Goal: Information Seeking & Learning: Learn about a topic

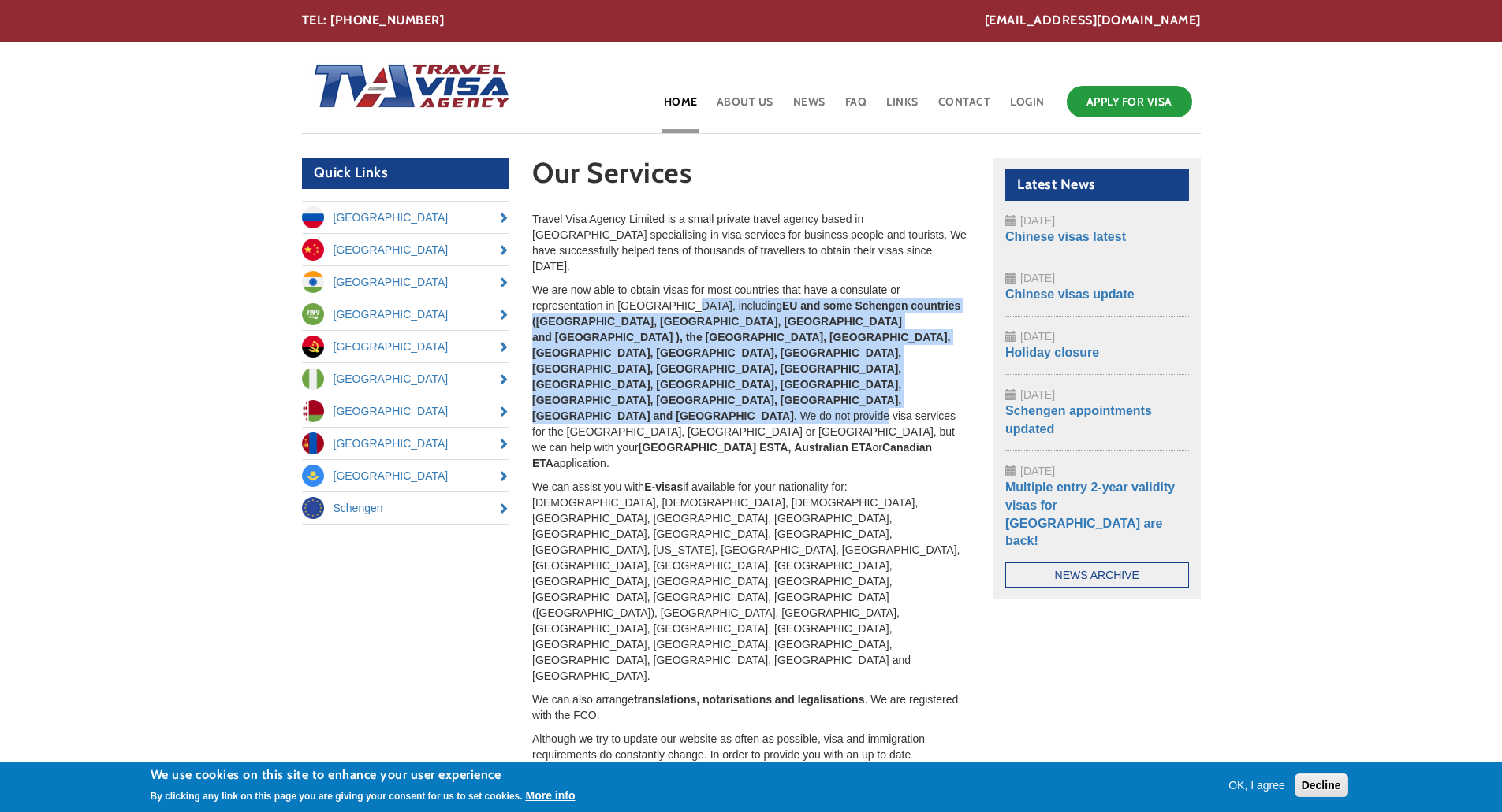
drag, startPoint x: 676, startPoint y: 292, endPoint x: 825, endPoint y: 333, distance: 154.5
click at [825, 333] on p "We are now able to obtain visas for most countries that have a consulate or rep…" at bounding box center [751, 376] width 437 height 189
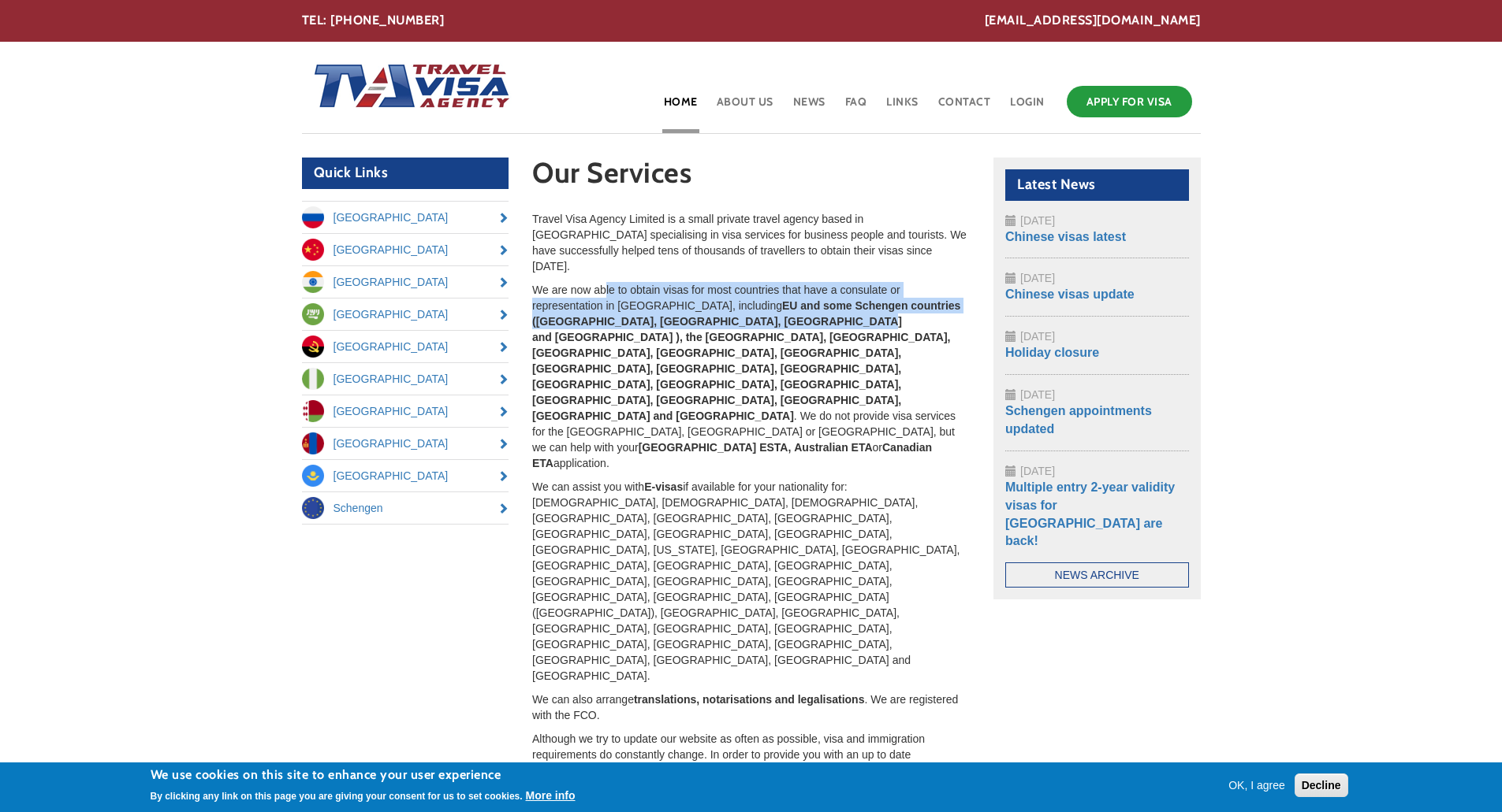
drag, startPoint x: 640, startPoint y: 275, endPoint x: 840, endPoint y: 306, distance: 202.4
click at [837, 305] on p "We are now able to obtain visas for most countries that have a consulate or rep…" at bounding box center [751, 376] width 437 height 189
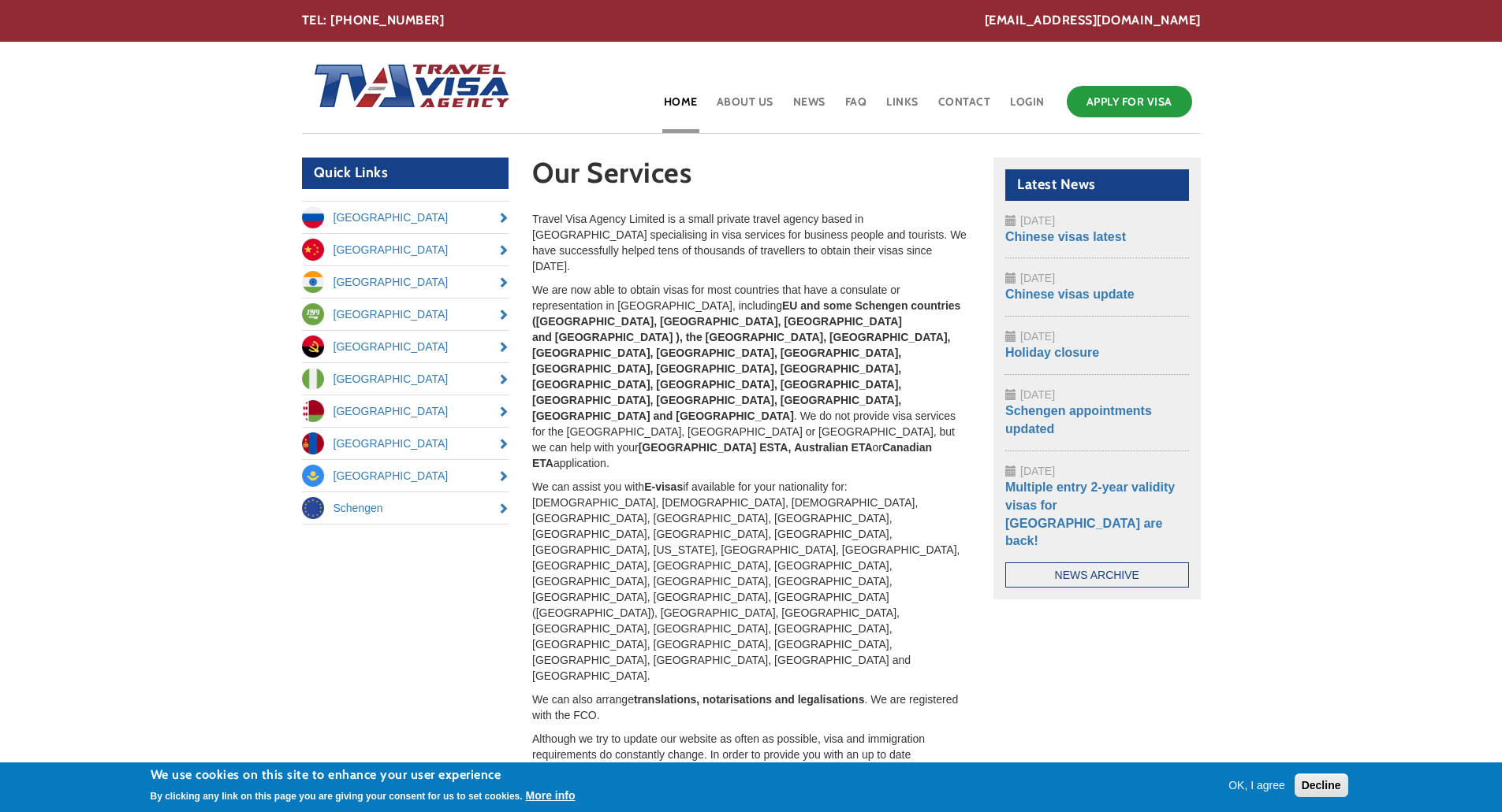
click at [840, 306] on strong "EU and some Schengen countries ([GEOGRAPHIC_DATA], [GEOGRAPHIC_DATA], [GEOGRAPH…" at bounding box center [746, 360] width 428 height 123
click at [412, 515] on link "Schengen" at bounding box center [406, 508] width 207 height 32
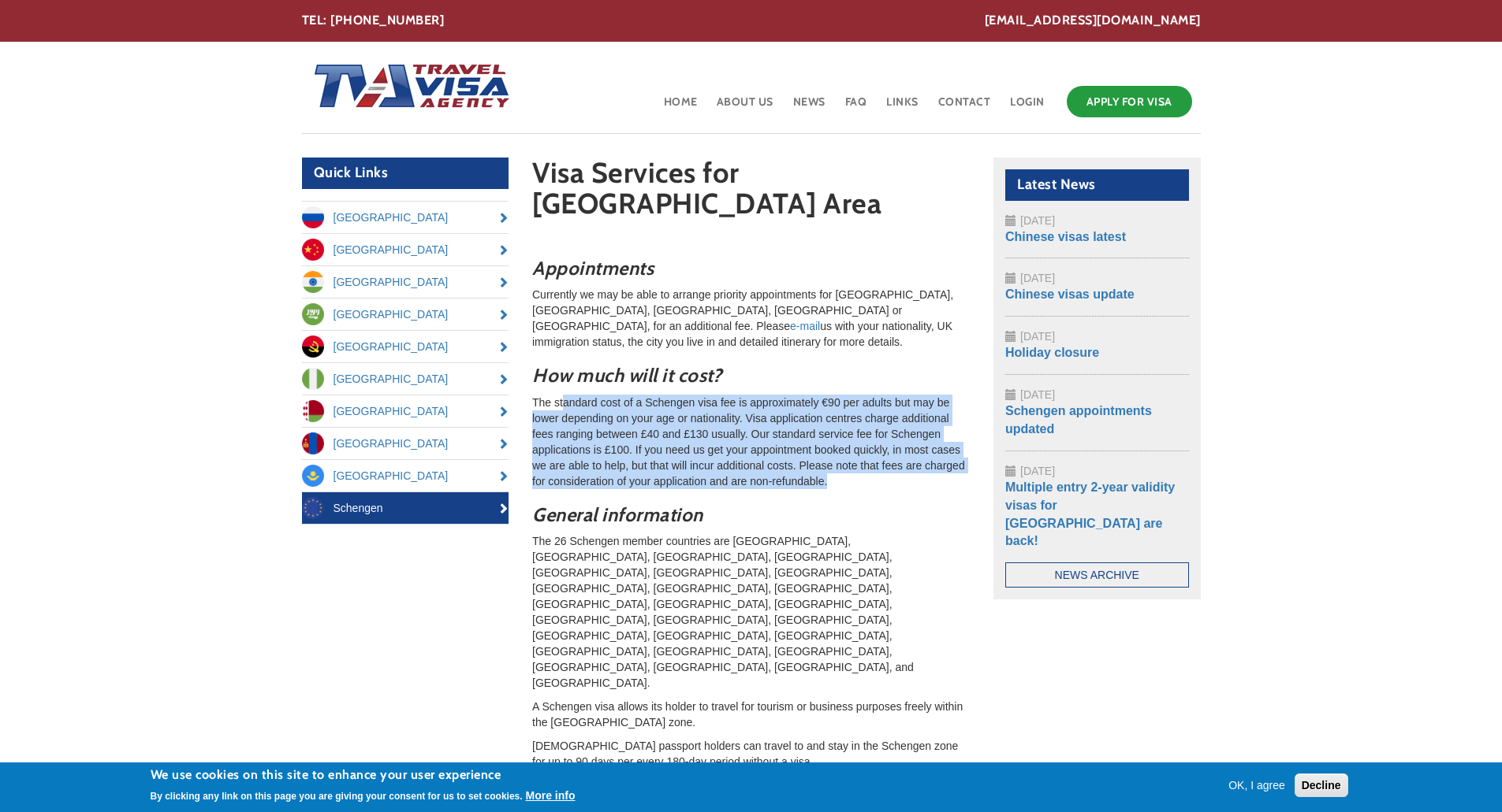
drag, startPoint x: 696, startPoint y: 389, endPoint x: 886, endPoint y: 435, distance: 195.5
click at [886, 435] on p "The standard cost of a Schengen visa fee is approximately €90 per adults but ma…" at bounding box center [751, 442] width 437 height 95
click at [887, 437] on p "The standard cost of a Schengen visa fee is approximately €90 per adults but ma…" at bounding box center [751, 442] width 437 height 95
click at [678, 395] on p "The standard cost of a Schengen visa fee is approximately €90 per adults but ma…" at bounding box center [751, 442] width 437 height 95
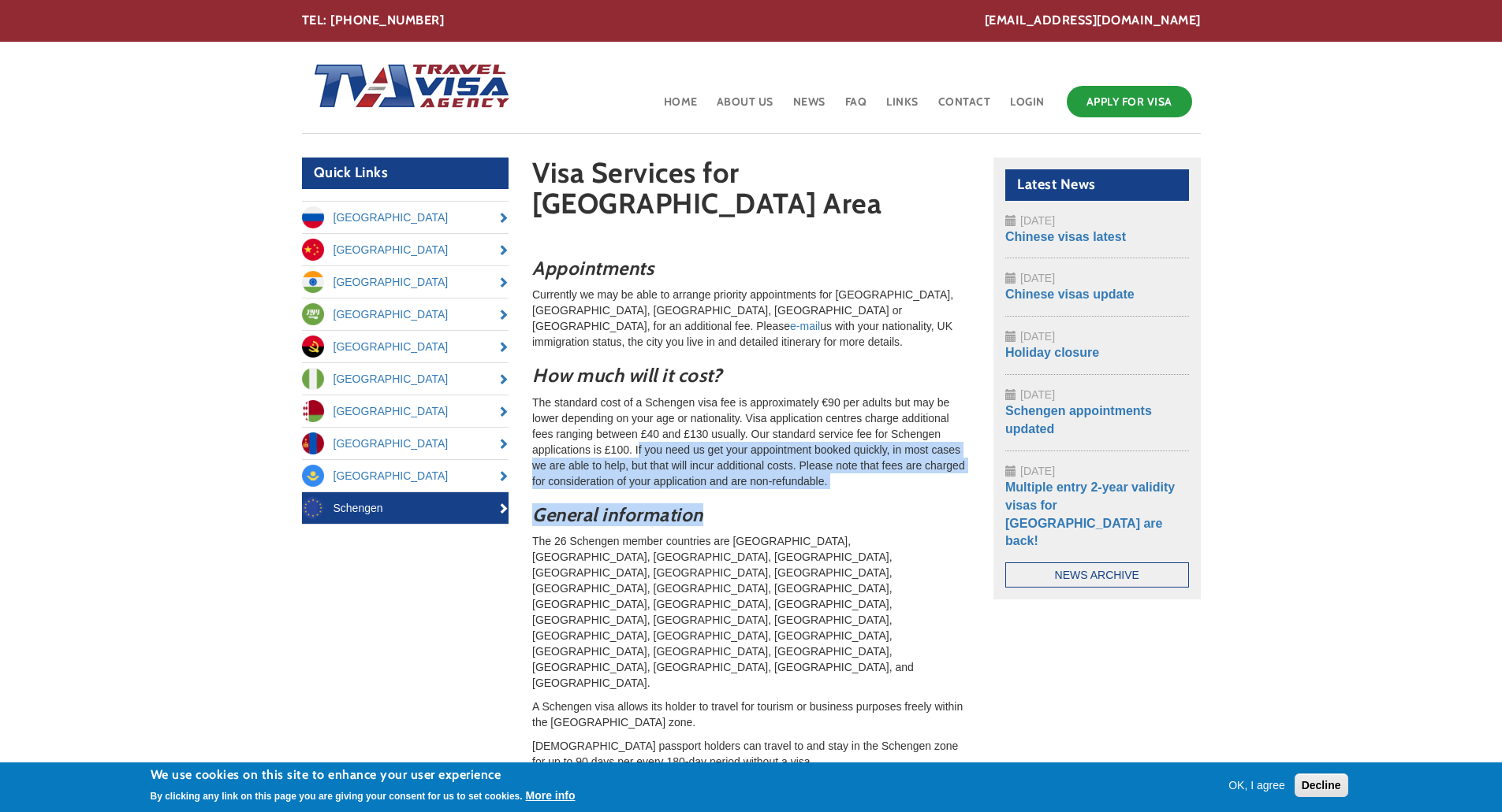
drag, startPoint x: 639, startPoint y: 396, endPoint x: 894, endPoint y: 455, distance: 261.7
